Goal: Transaction & Acquisition: Purchase product/service

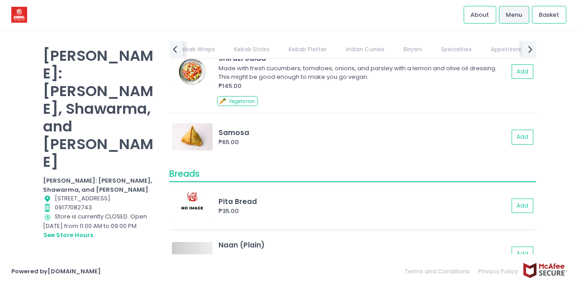
scroll to position [0, 189]
drag, startPoint x: 171, startPoint y: 71, endPoint x: 296, endPoint y: 79, distance: 125.7
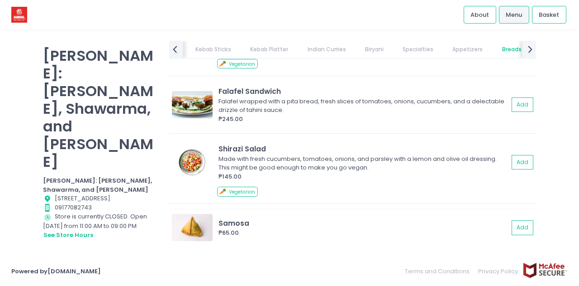
scroll to position [1748, 0]
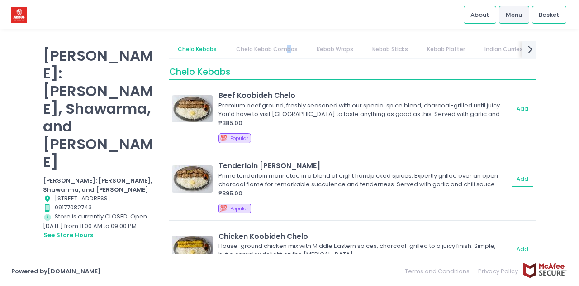
click at [287, 49] on link "Chelo Kebab Combos" at bounding box center [266, 49] width 79 height 17
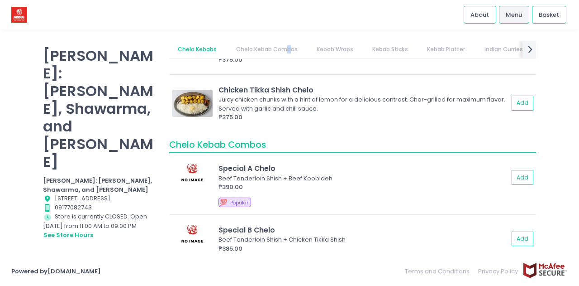
scroll to position [140, 0]
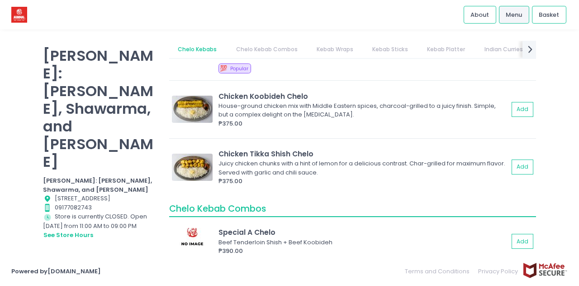
click at [328, 49] on link "Kebab Wraps" at bounding box center [335, 49] width 54 height 17
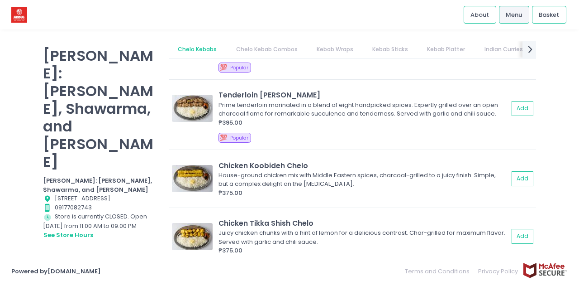
scroll to position [0, 0]
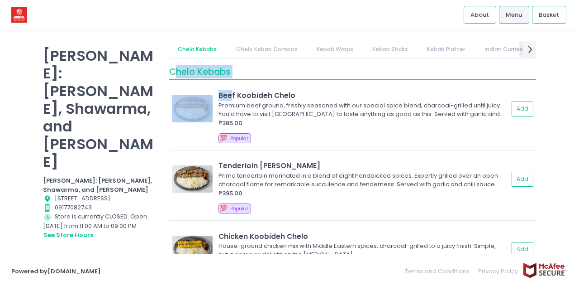
drag, startPoint x: 176, startPoint y: 72, endPoint x: 232, endPoint y: 83, distance: 57.3
click at [232, 83] on div "Chelo Kebabs Beef Koobideh Chelo Premium beef ground, freshly seasoned with our…" at bounding box center [352, 197] width 367 height 277
click at [280, 71] on div "Chelo Kebabs" at bounding box center [352, 73] width 367 height 16
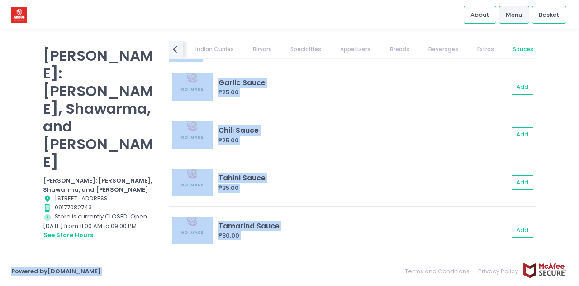
scroll to position [2919, 0]
drag, startPoint x: 167, startPoint y: 72, endPoint x: 286, endPoint y: 298, distance: 255.5
click at [286, 285] on html "Cart Created with Sketch. Stockholm-icons / Text / Menu Created with Sketch. Ho…" at bounding box center [289, 143] width 579 height 286
copy div "Chelo Kebab Combos Special A Chelo Beef Tenderloin Shish + Beef Koobideh ₱390.0…"
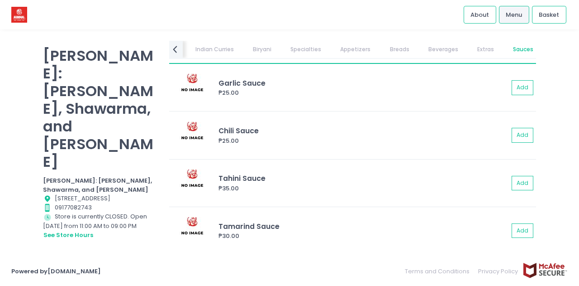
click at [142, 211] on div "[PERSON_NAME]: [PERSON_NAME], Shawarma, and [PERSON_NAME]: [PERSON_NAME], [PERS…" at bounding box center [101, 140] width 126 height 199
click at [358, 223] on div "Tamarind Sauce" at bounding box center [364, 226] width 290 height 10
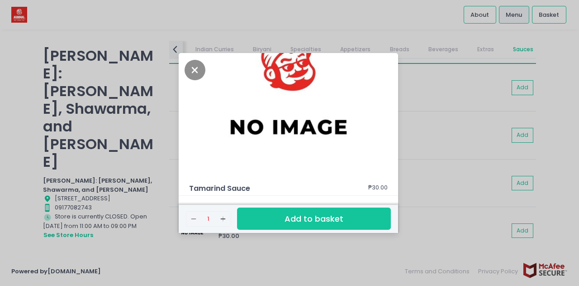
click at [445, 138] on div "Tamarind Sauce ₱30.00 Remove Created with Sketch. 1 Add Created with Sketch. Ad…" at bounding box center [289, 143] width 579 height 286
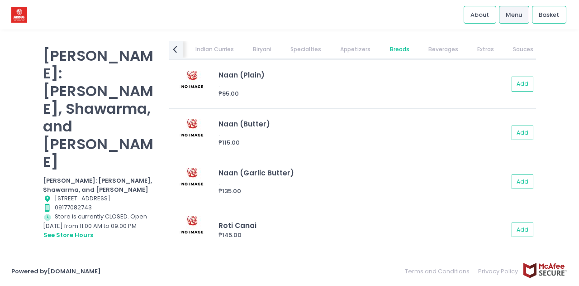
scroll to position [2150, 0]
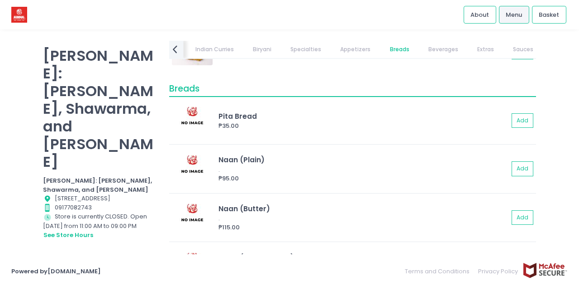
click at [174, 48] on icon at bounding box center [175, 49] width 5 height 8
